Goal: Task Accomplishment & Management: Complete application form

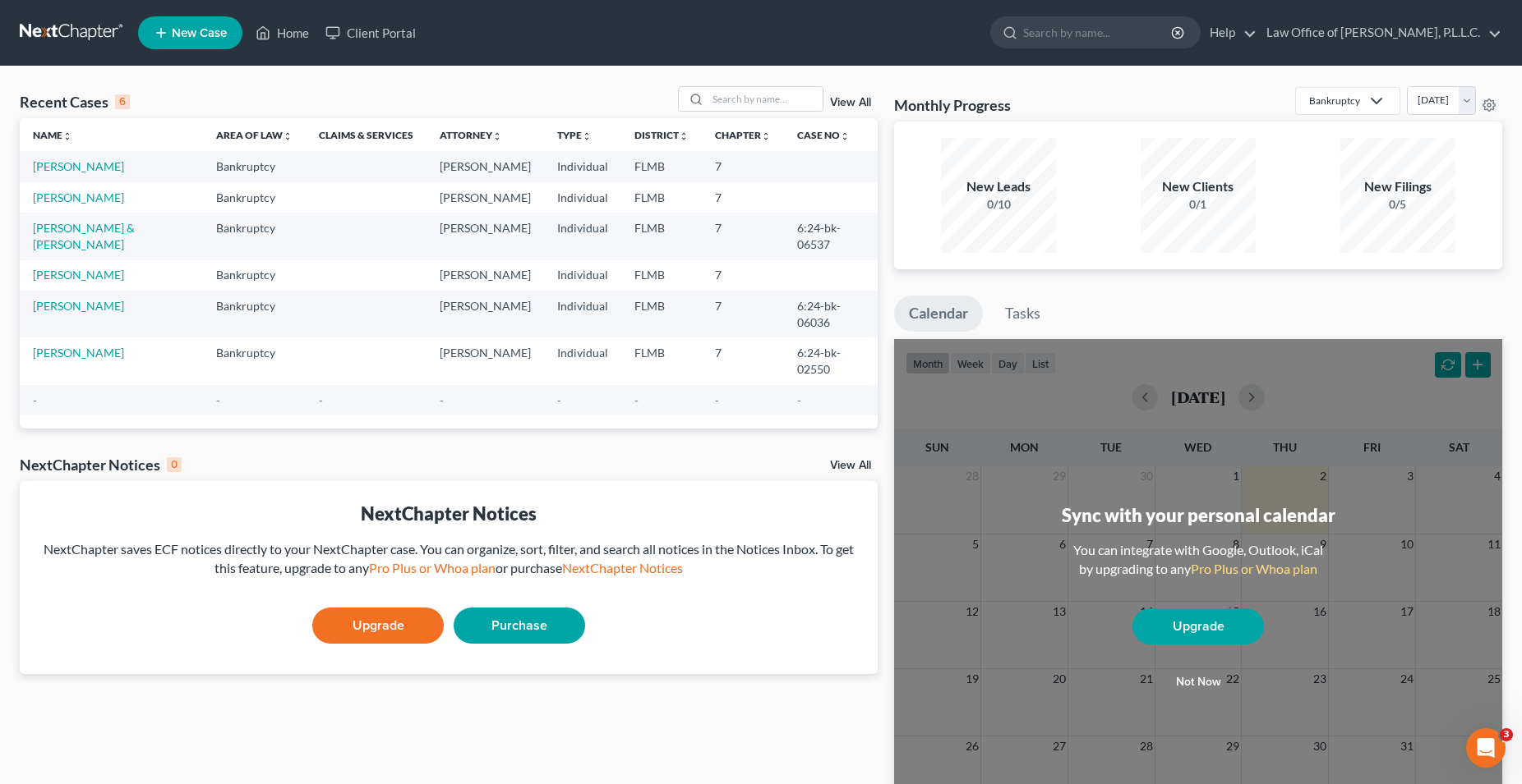
click at [100, 165] on td "[PERSON_NAME]" at bounding box center [111, 166] width 183 height 31
click at [79, 169] on link "[PERSON_NAME]" at bounding box center [79, 166] width 91 height 14
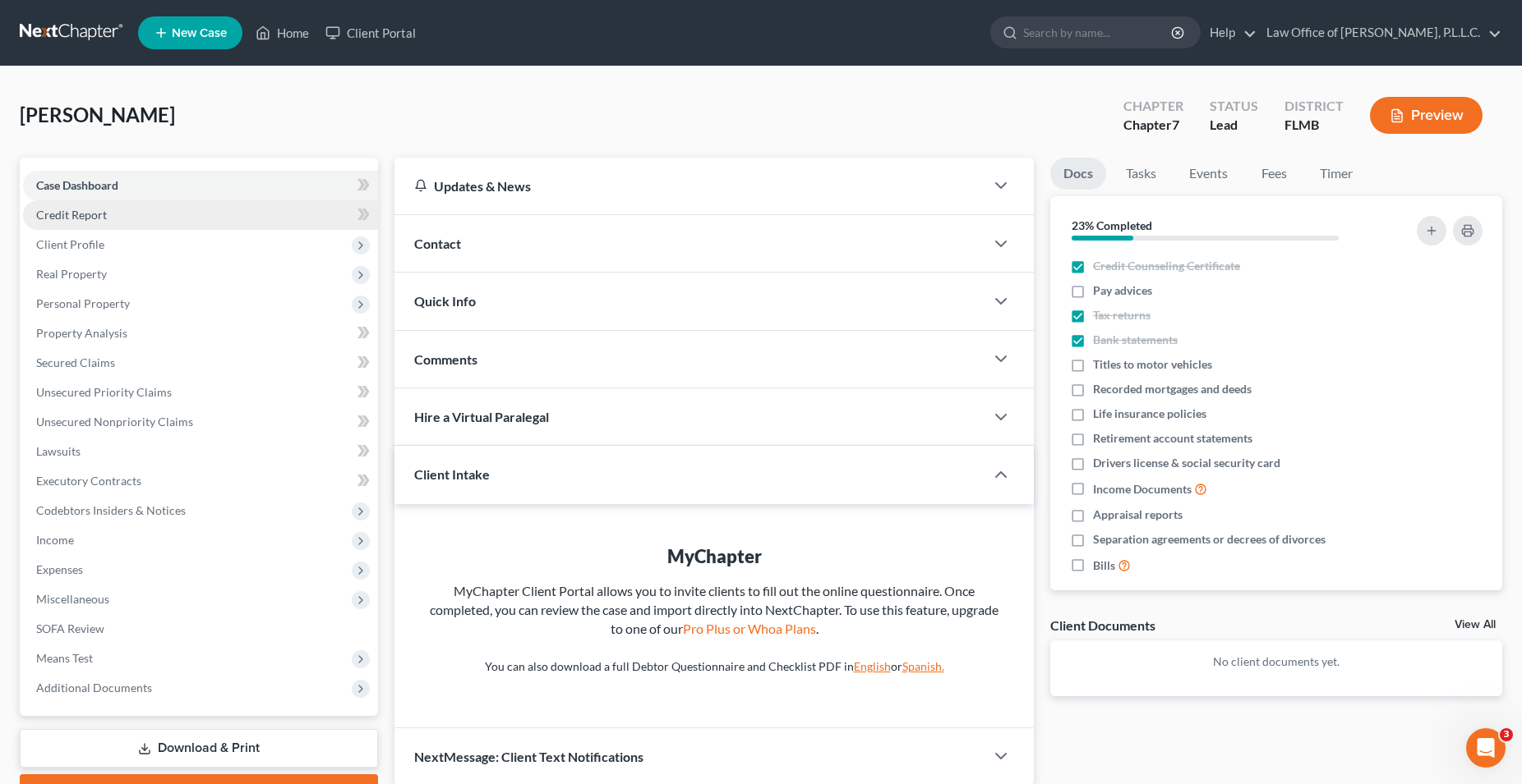
click at [149, 214] on link "Credit Report" at bounding box center [200, 215] width 355 height 30
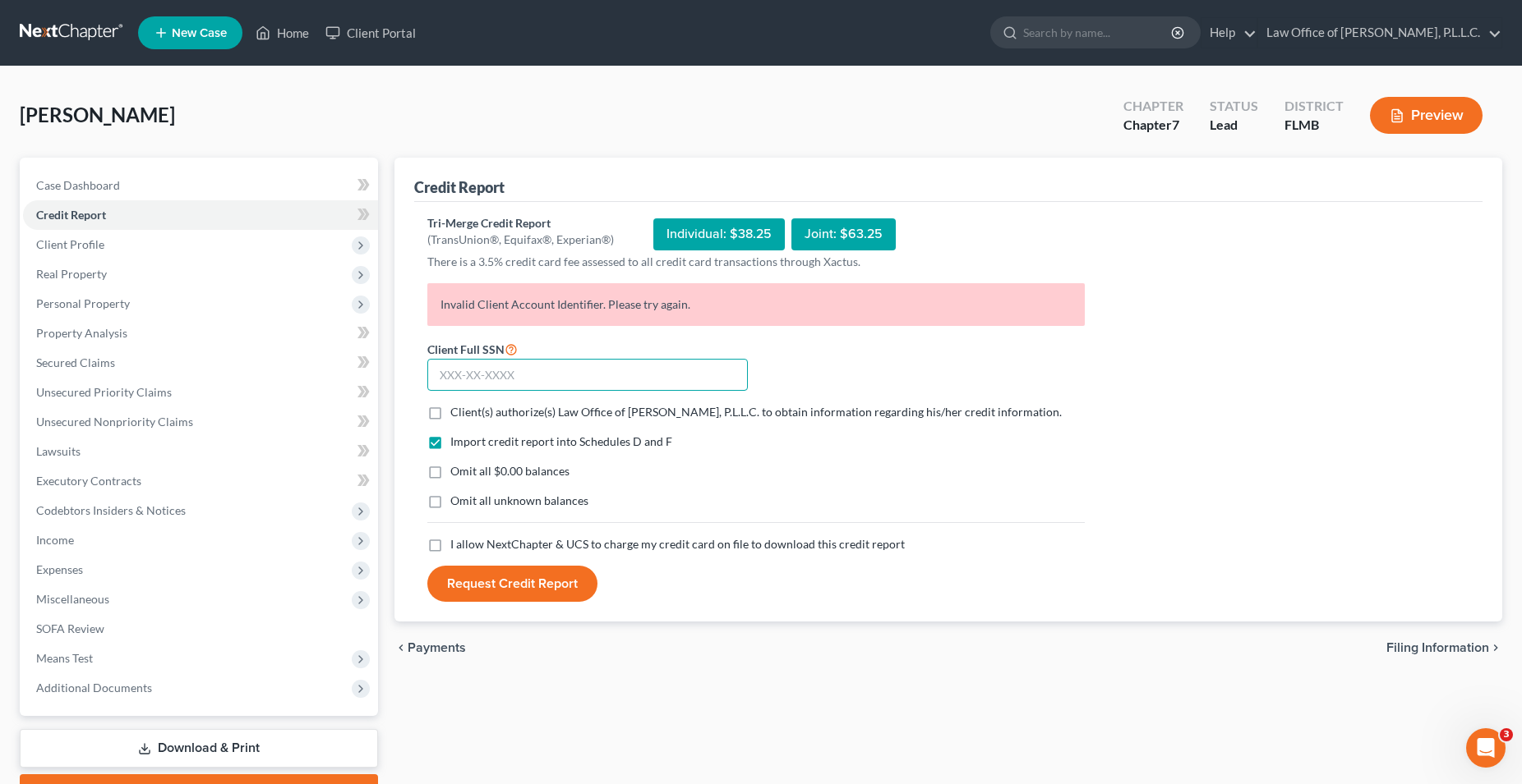
click at [570, 372] on input "text" at bounding box center [587, 376] width 320 height 33
type input "267-85-7713"
click at [450, 412] on label "Client(s) authorize(s) Law Office of Mark Andrew James, P.L.L.C. to obtain info…" at bounding box center [755, 412] width 611 height 17
click at [457, 412] on input "Client(s) authorize(s) Law Office of Mark Andrew James, P.L.L.C. to obtain info…" at bounding box center [462, 409] width 11 height 11
checkbox input "true"
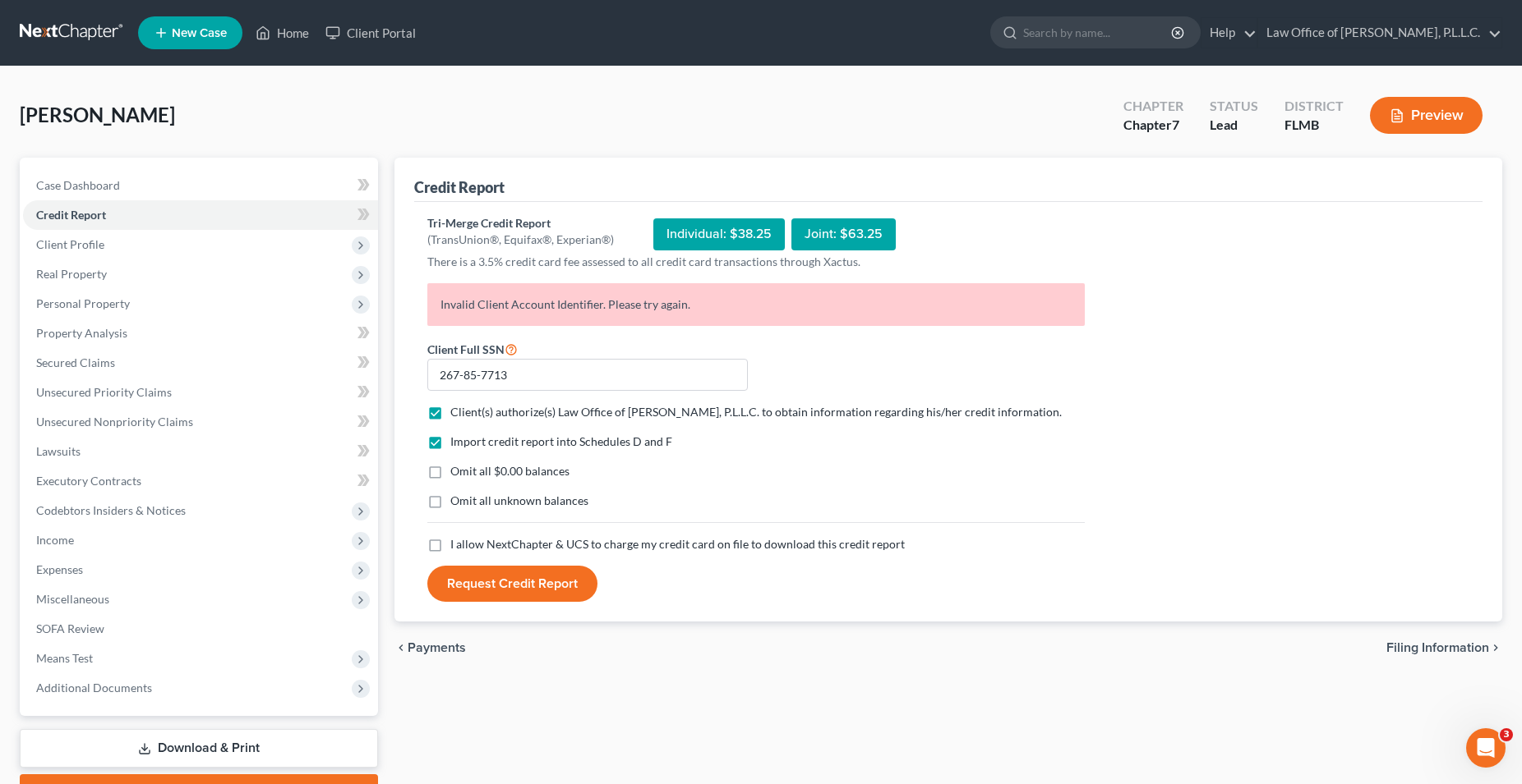
click at [450, 549] on label "I allow NextChapter & UCS to charge my credit card on file to download this cre…" at bounding box center [677, 545] width 454 height 17
click at [457, 547] on input "I allow NextChapter & UCS to charge my credit card on file to download this cre…" at bounding box center [462, 541] width 11 height 11
checkbox input "true"
click at [545, 584] on button "Request Credit Report" at bounding box center [512, 584] width 170 height 36
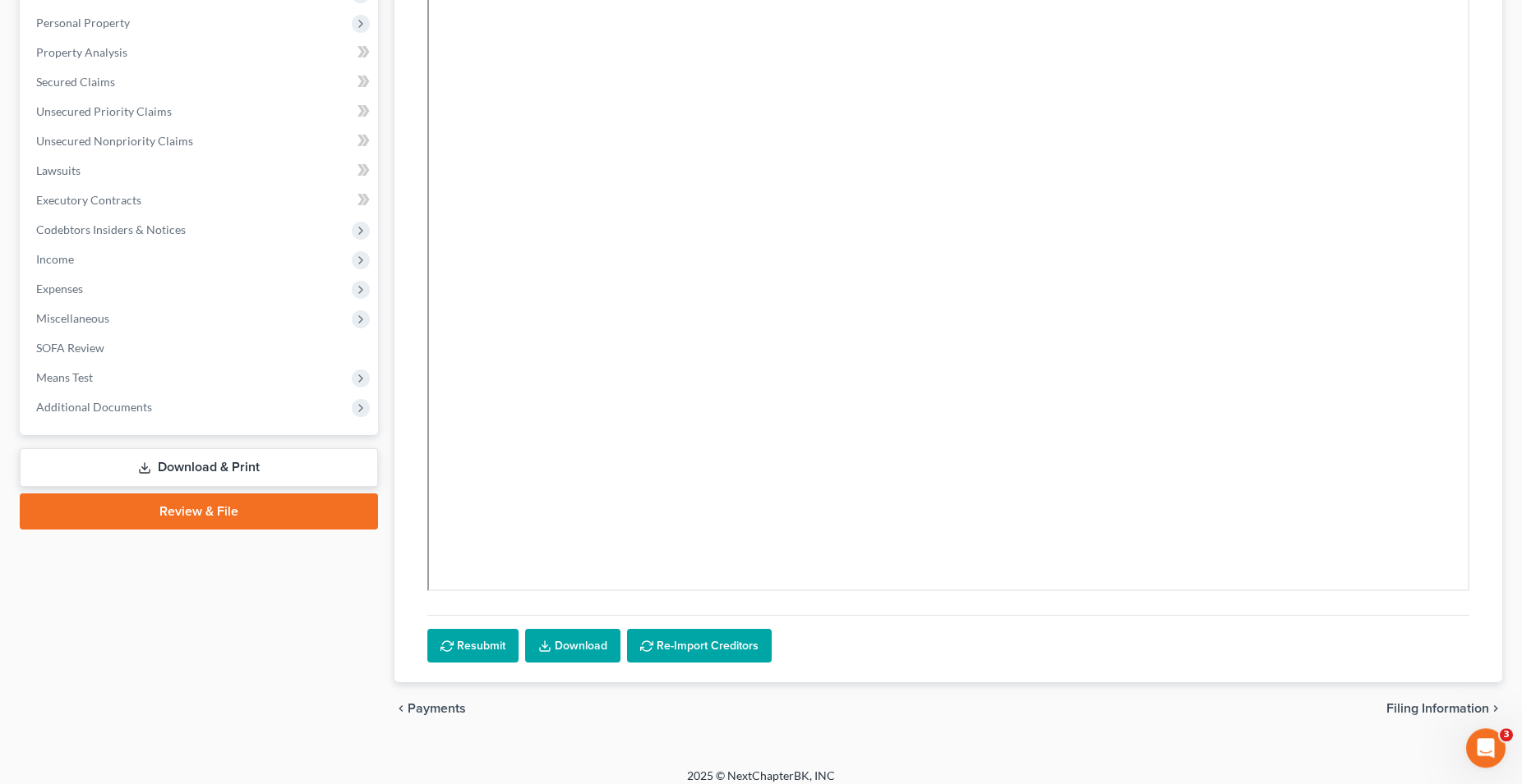
scroll to position [293, 0]
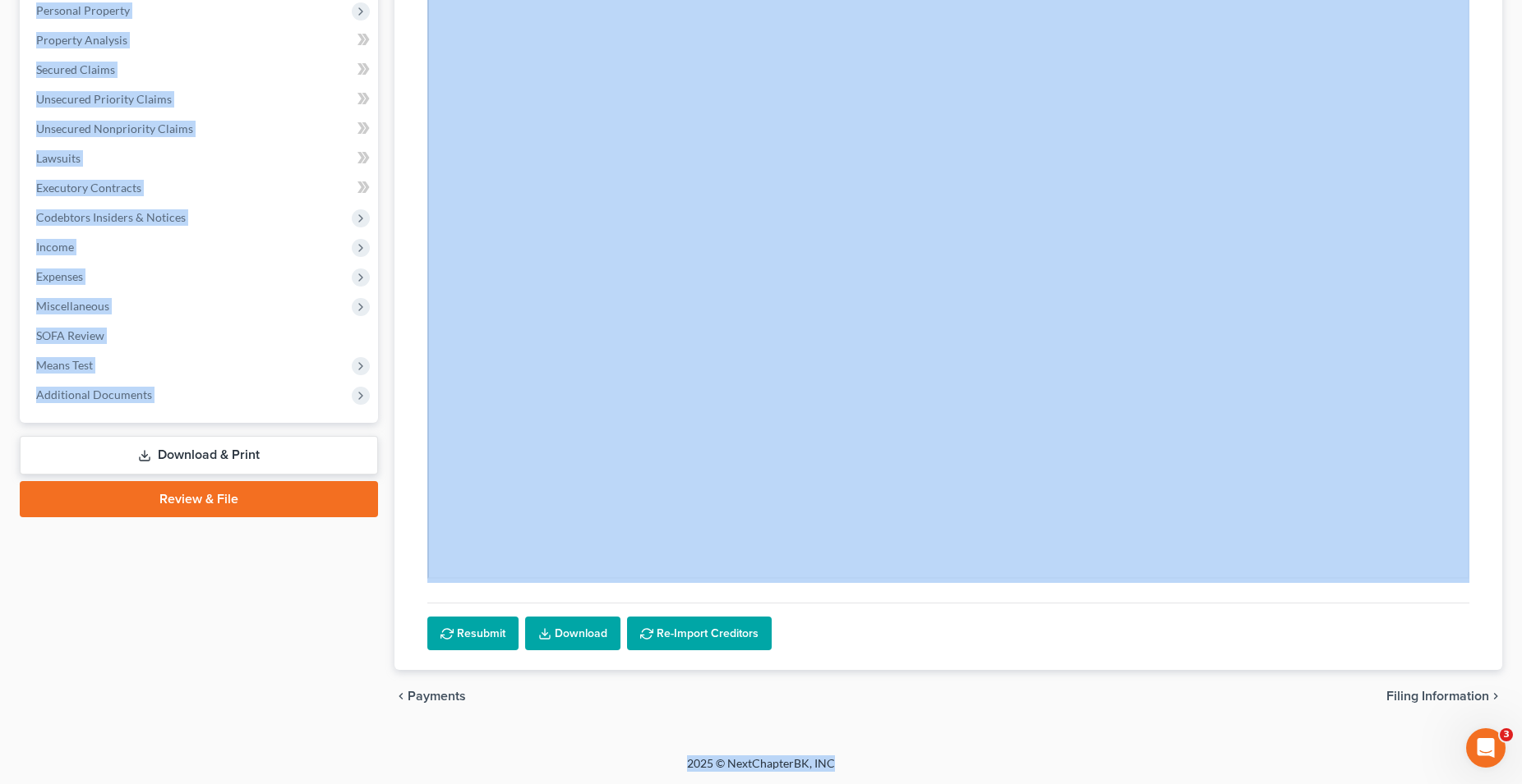
drag, startPoint x: 1277, startPoint y: 816, endPoint x: 1534, endPoint y: 814, distance: 257.0
click at [1522, 783] on html "Home New Case Client Portal Law Office of Mark Andrew James, P.L.L.C. markjames…" at bounding box center [761, 245] width 1522 height 1078
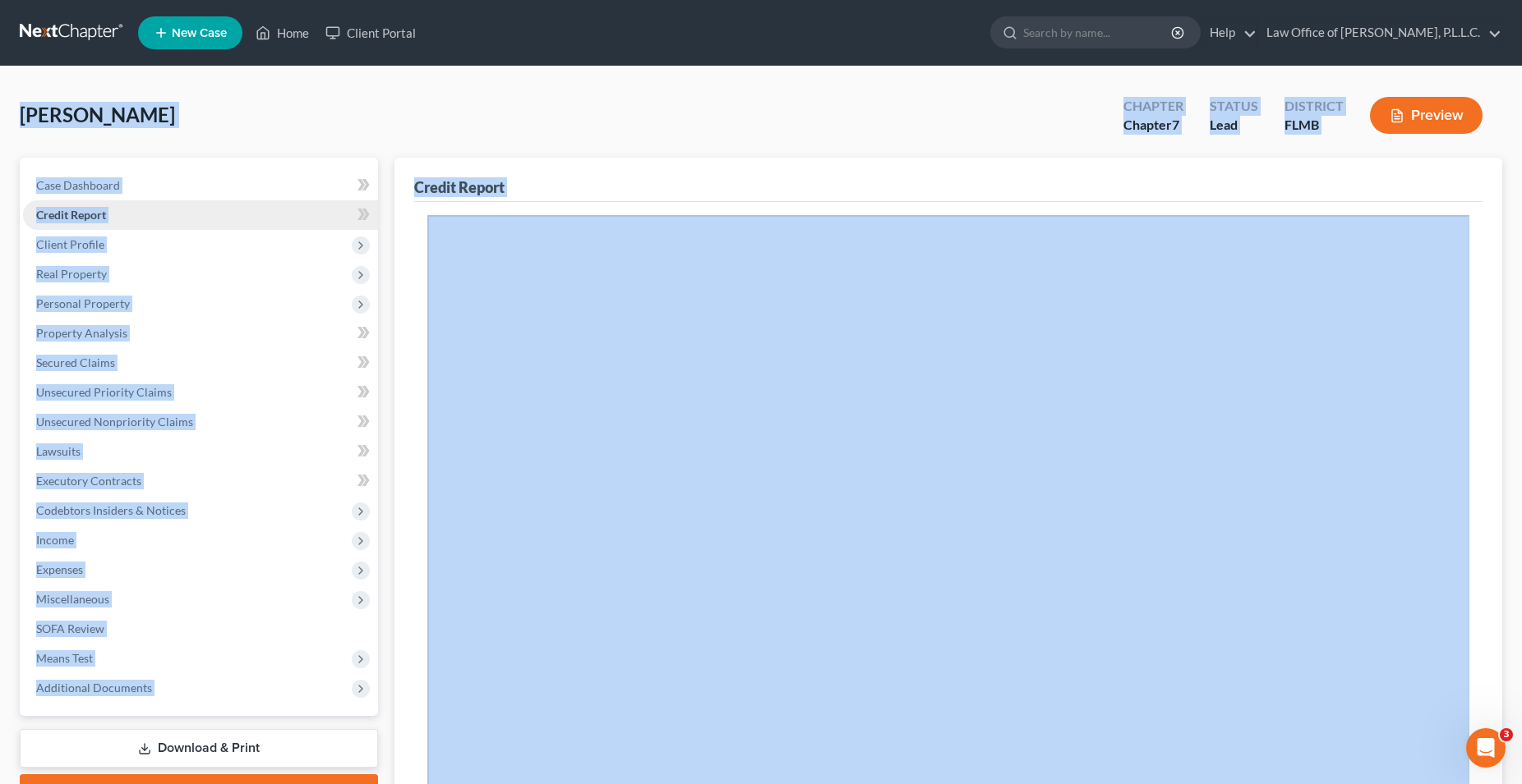
click at [136, 219] on link "Credit Report" at bounding box center [200, 215] width 355 height 30
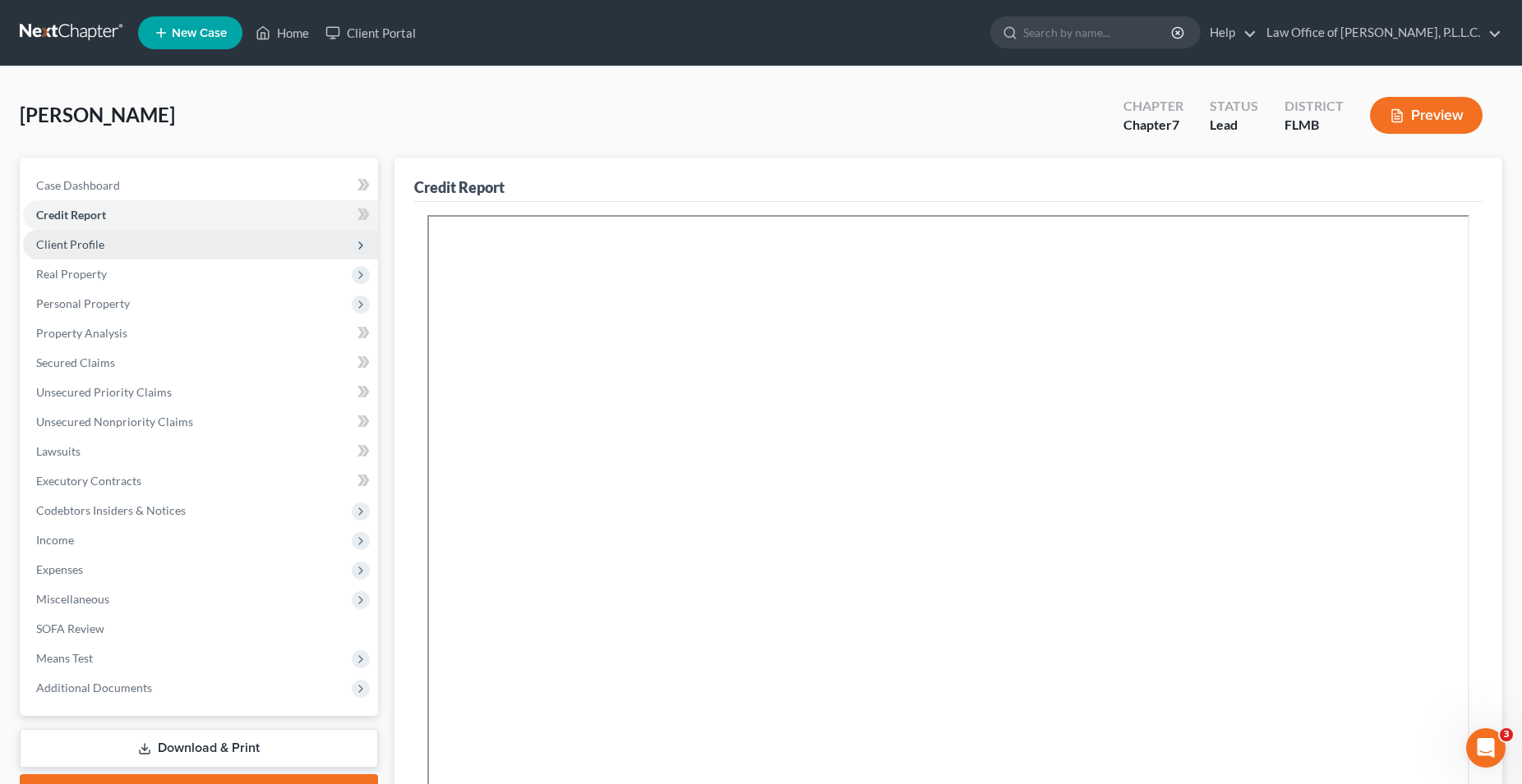
click at [85, 243] on span "Client Profile" at bounding box center [70, 244] width 68 height 14
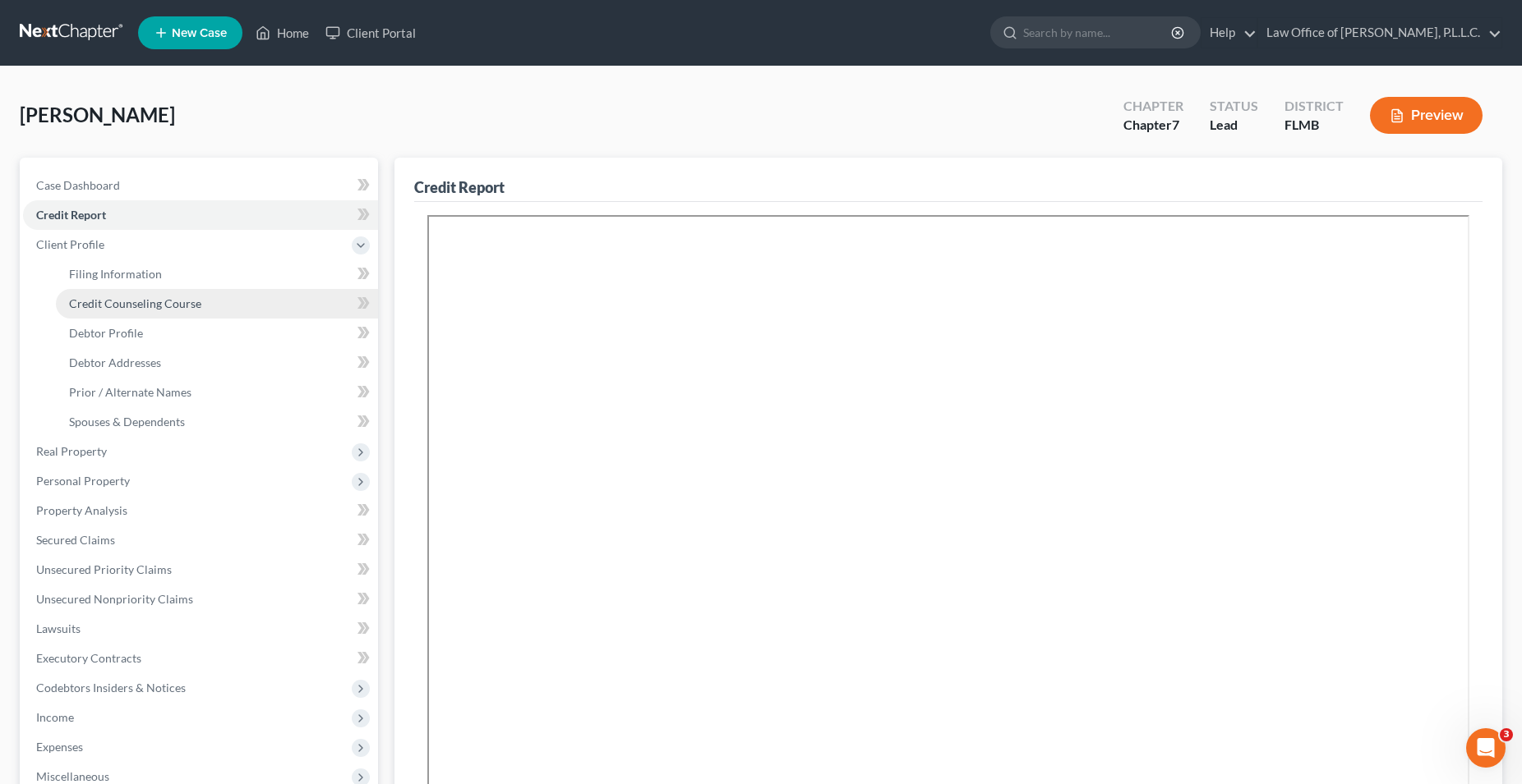
click at [200, 302] on link "Credit Counseling Course" at bounding box center [216, 304] width 322 height 30
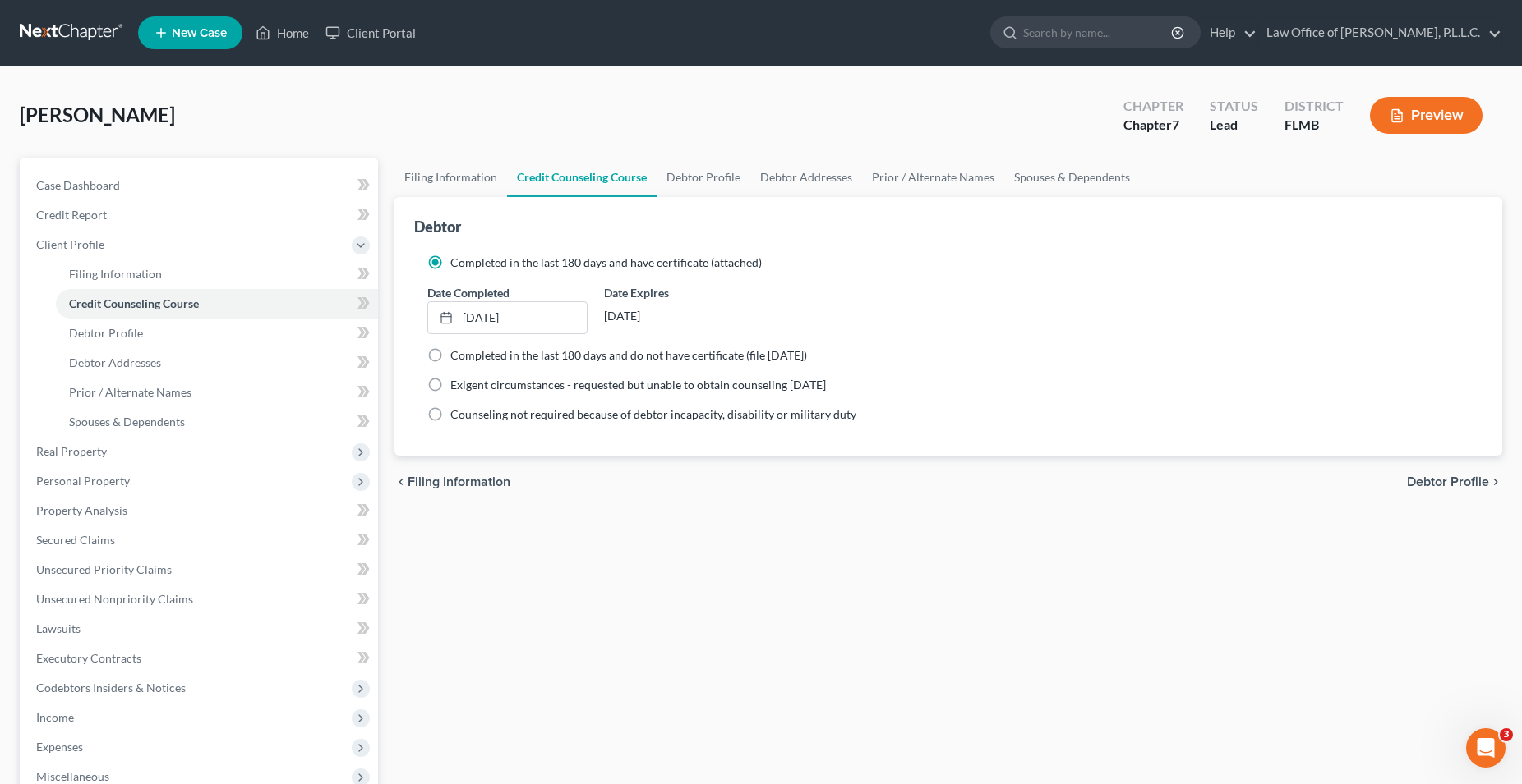
click at [450, 355] on label "Completed in the last 180 days and do not have certificate (file within 14 days)" at bounding box center [628, 356] width 357 height 17
click at [457, 355] on input "Completed in the last 180 days and do not have certificate (file within 14 days)" at bounding box center [462, 353] width 11 height 11
radio input "true"
click at [450, 261] on label "Completed in the last 180 days and have certificate (attached)" at bounding box center [605, 263] width 311 height 17
click at [457, 261] on input "Completed in the last 180 days and have certificate (attached)" at bounding box center [462, 259] width 11 height 11
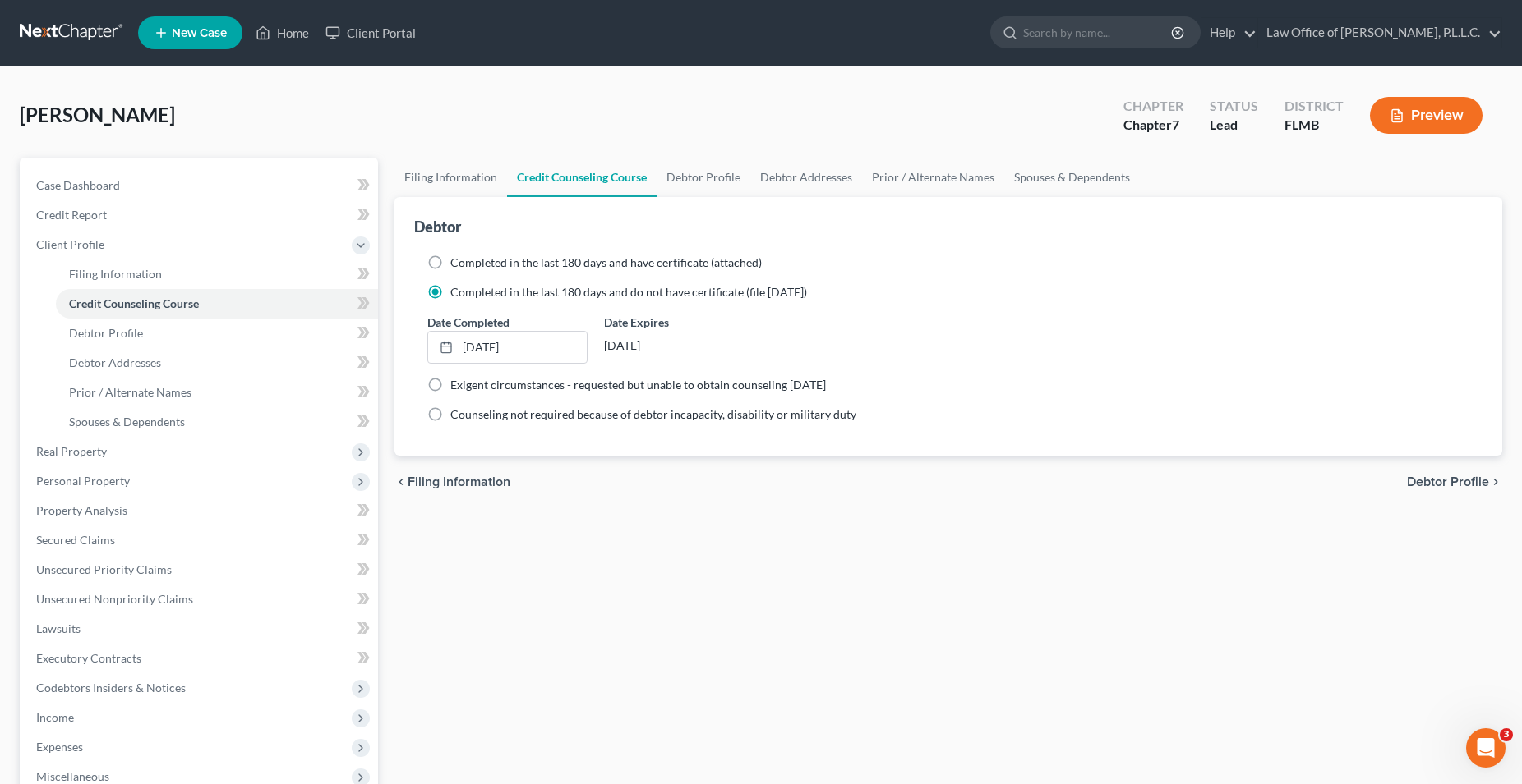
radio input "true"
radio input "false"
click at [181, 301] on span "Credit Counseling Course" at bounding box center [134, 303] width 130 height 14
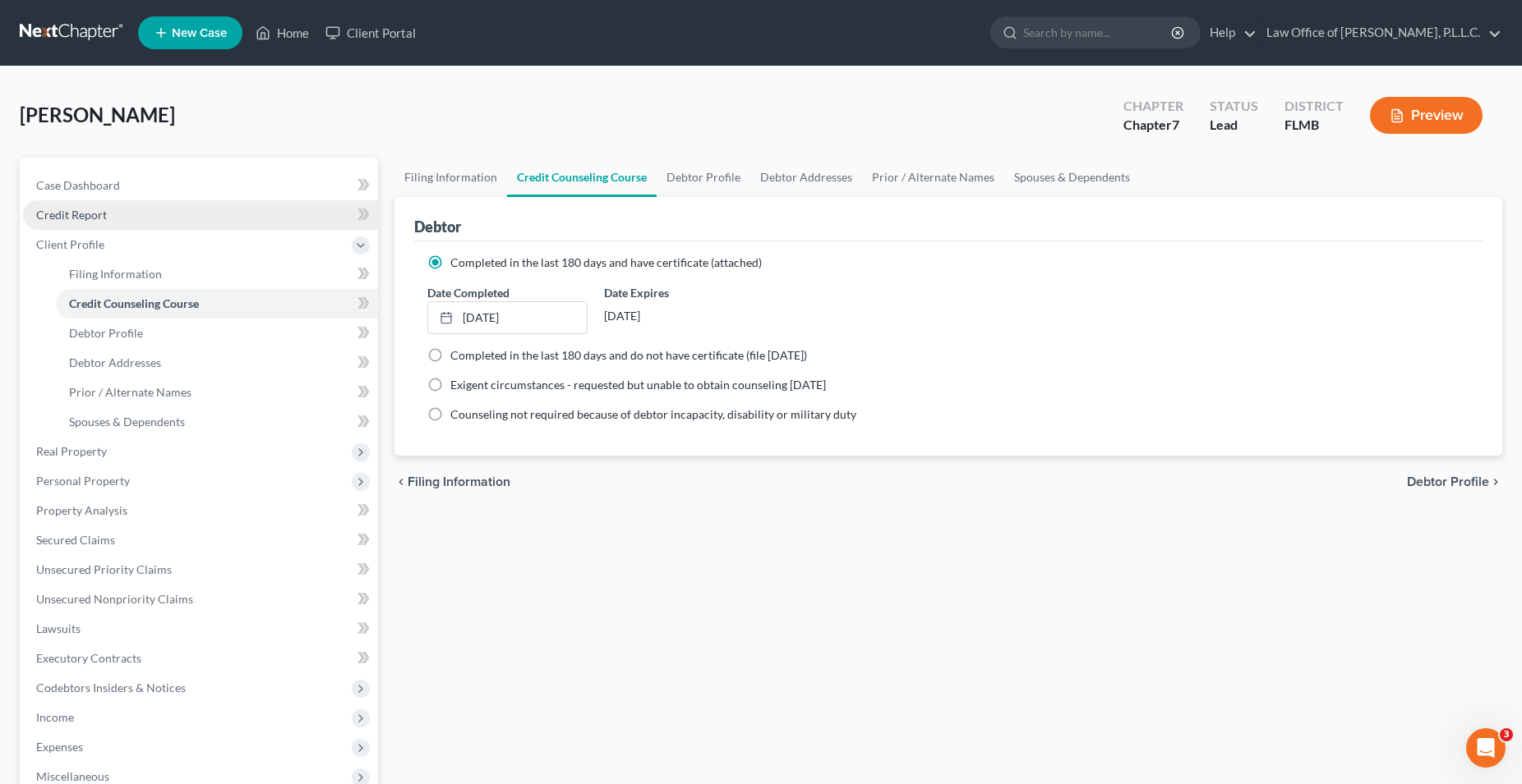
click at [104, 219] on span "Credit Report" at bounding box center [71, 214] width 71 height 14
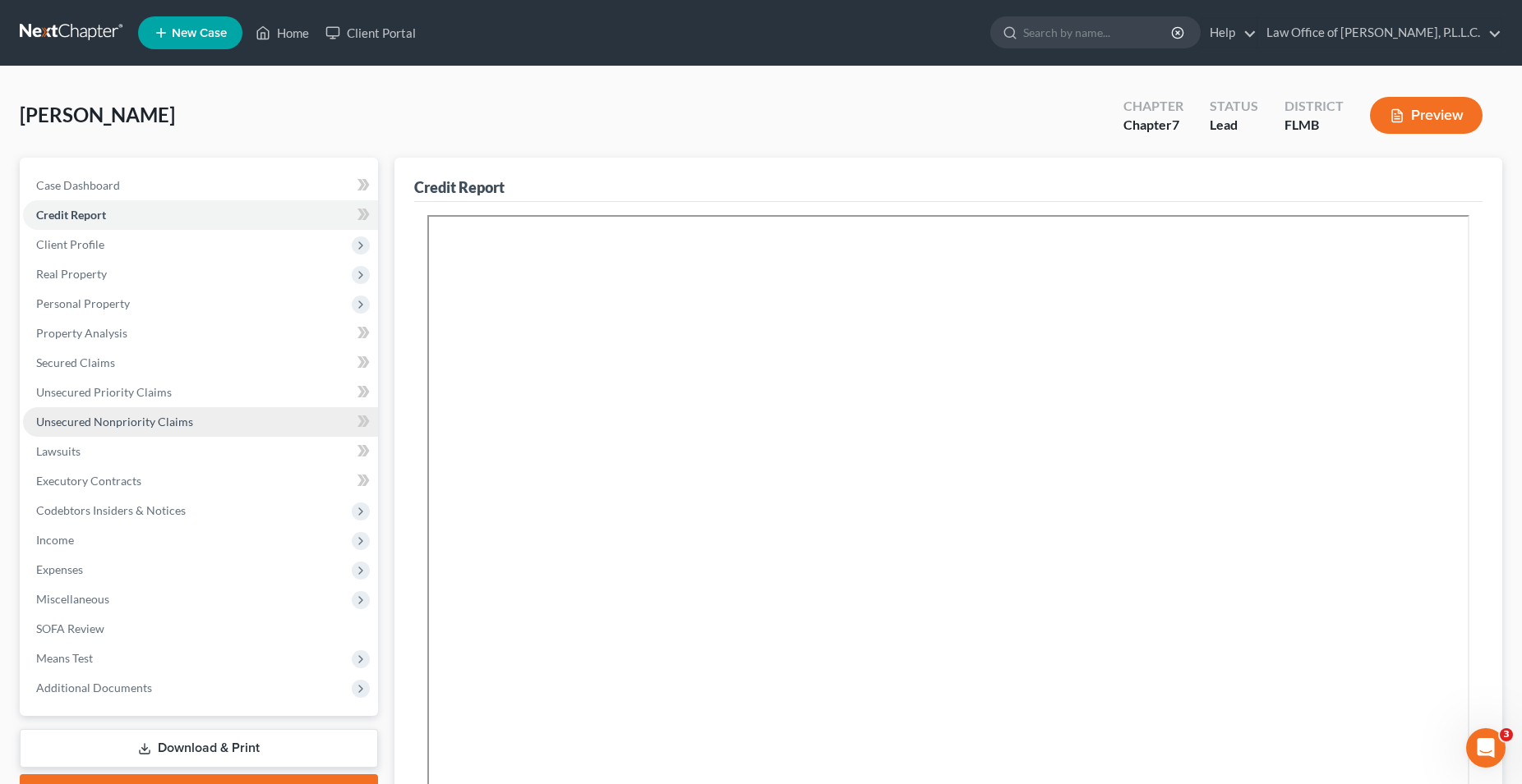
click at [162, 422] on span "Unsecured Nonpriority Claims" at bounding box center [114, 422] width 157 height 14
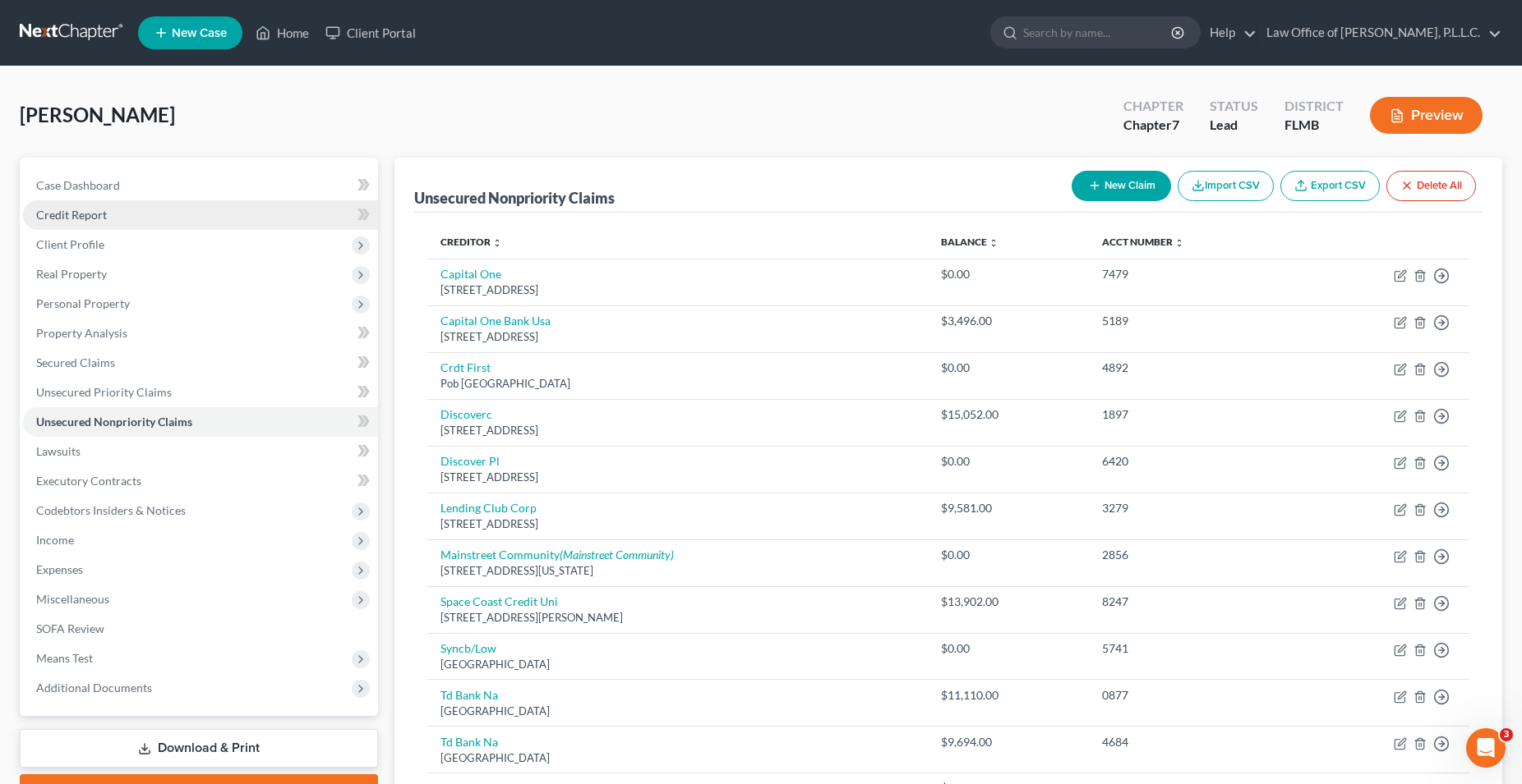
click at [178, 211] on link "Credit Report" at bounding box center [200, 215] width 355 height 30
